Goal: Use online tool/utility: Utilize a website feature to perform a specific function

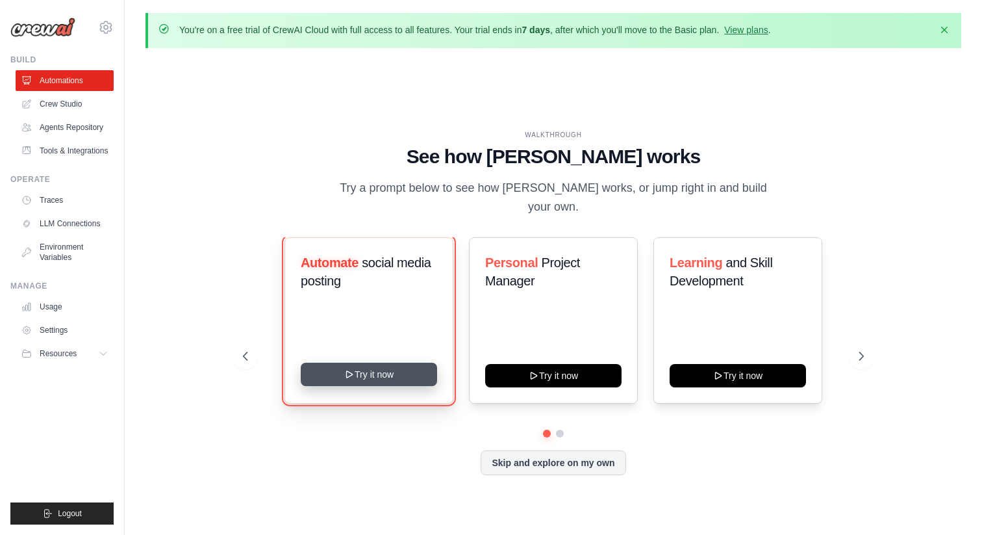
click at [377, 364] on button "Try it now" at bounding box center [369, 374] width 136 height 23
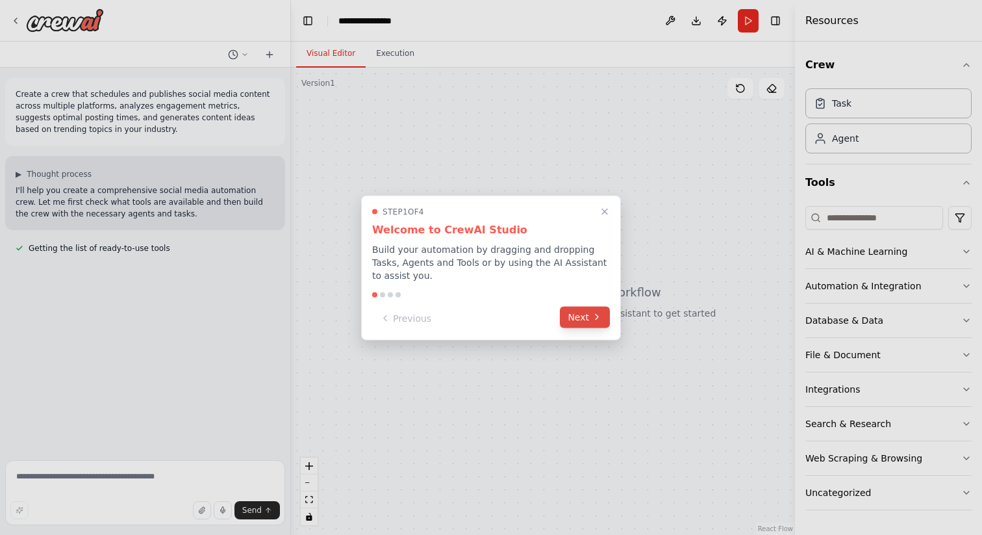
click at [591, 312] on button "Next" at bounding box center [585, 316] width 50 height 21
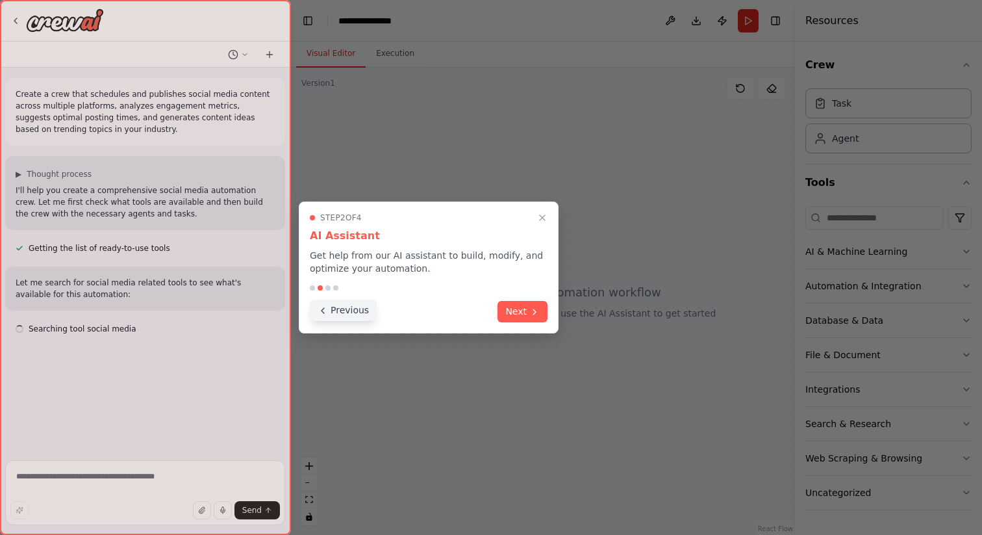
click at [347, 310] on button "Previous" at bounding box center [343, 310] width 67 height 21
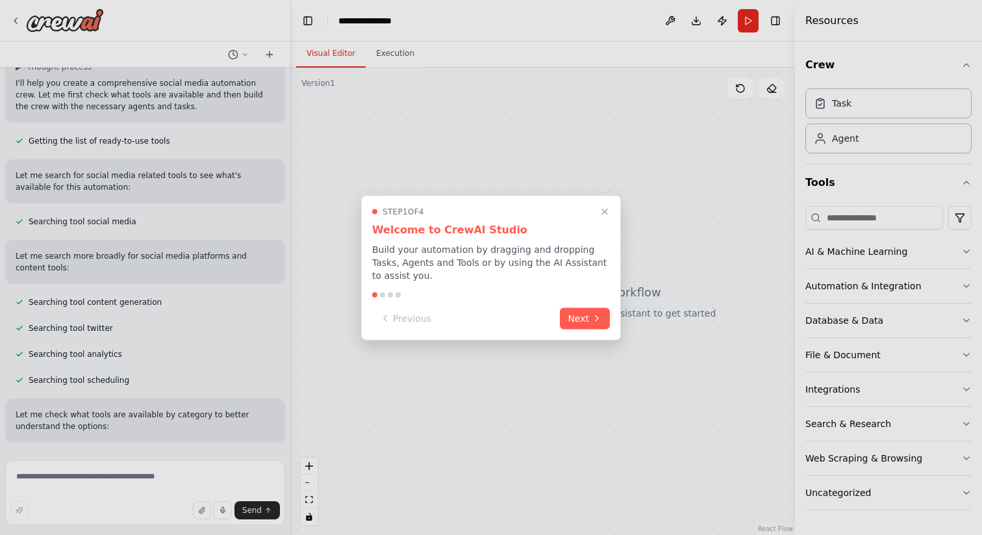
scroll to position [131, 0]
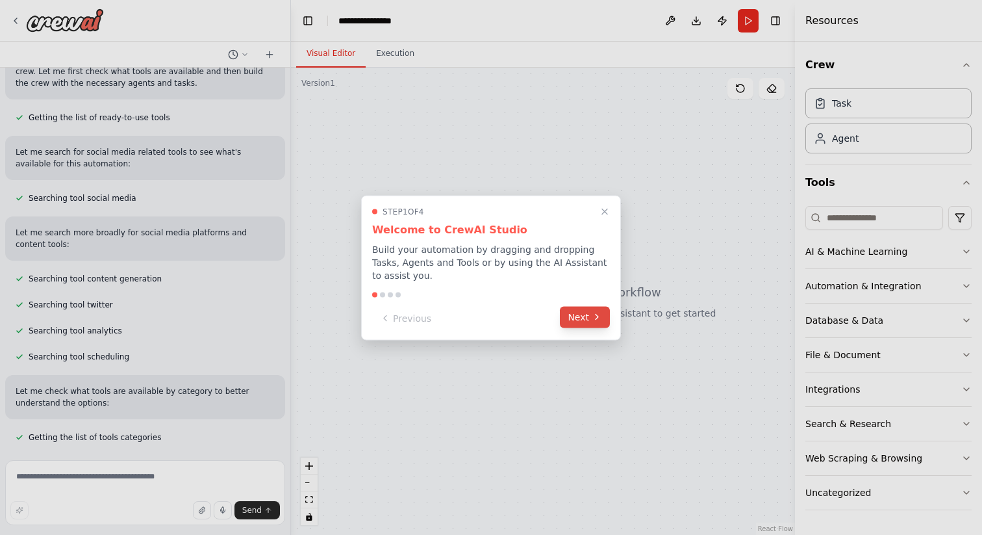
click at [589, 319] on button "Next" at bounding box center [585, 316] width 50 height 21
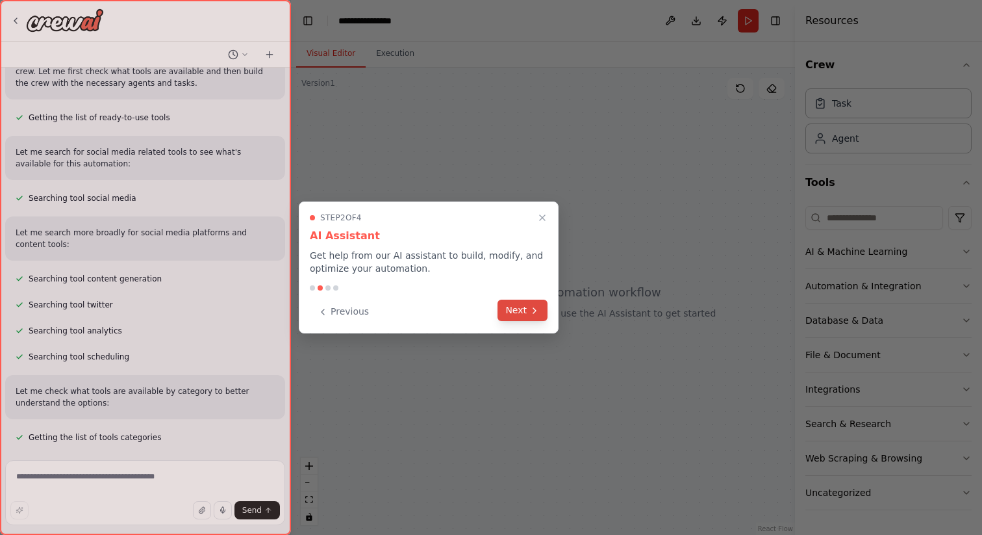
click at [525, 313] on button "Next" at bounding box center [523, 310] width 50 height 21
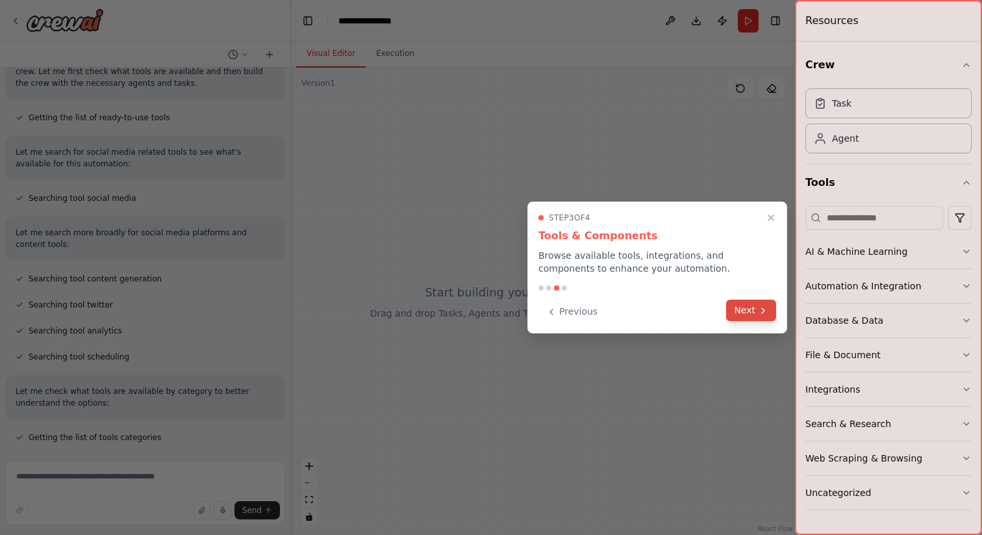
click at [747, 311] on button "Next" at bounding box center [751, 310] width 50 height 21
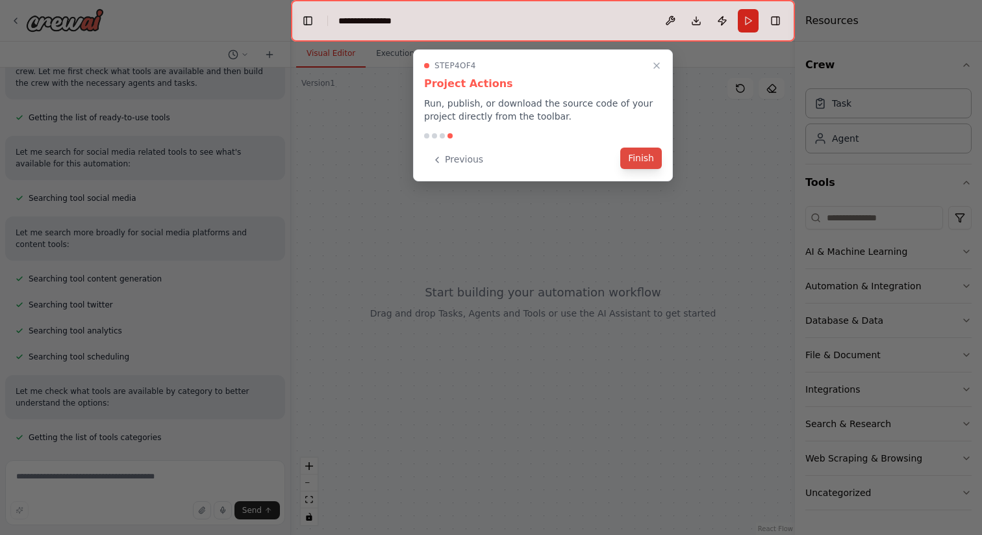
click at [632, 155] on button "Finish" at bounding box center [641, 157] width 42 height 21
